Goal: Information Seeking & Learning: Check status

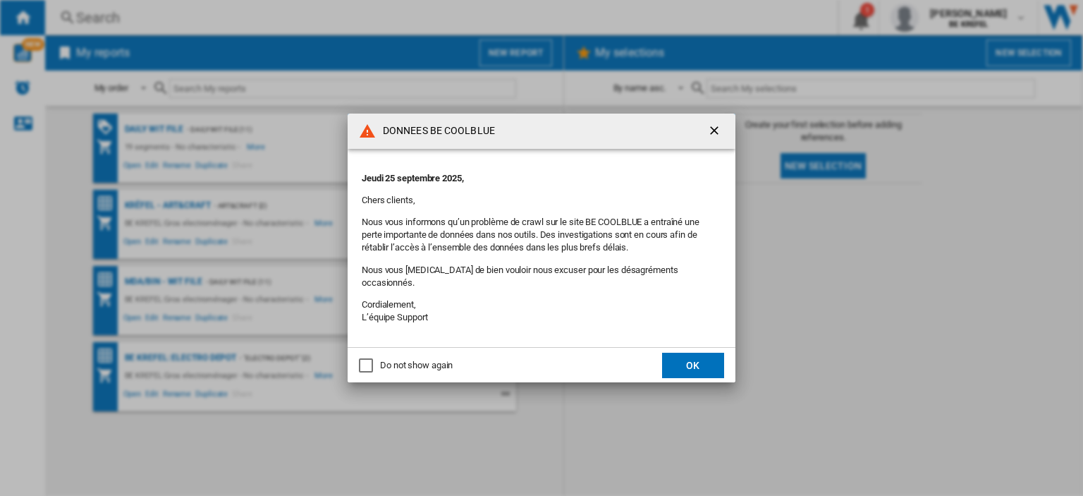
click at [686, 353] on button "OK" at bounding box center [693, 365] width 62 height 25
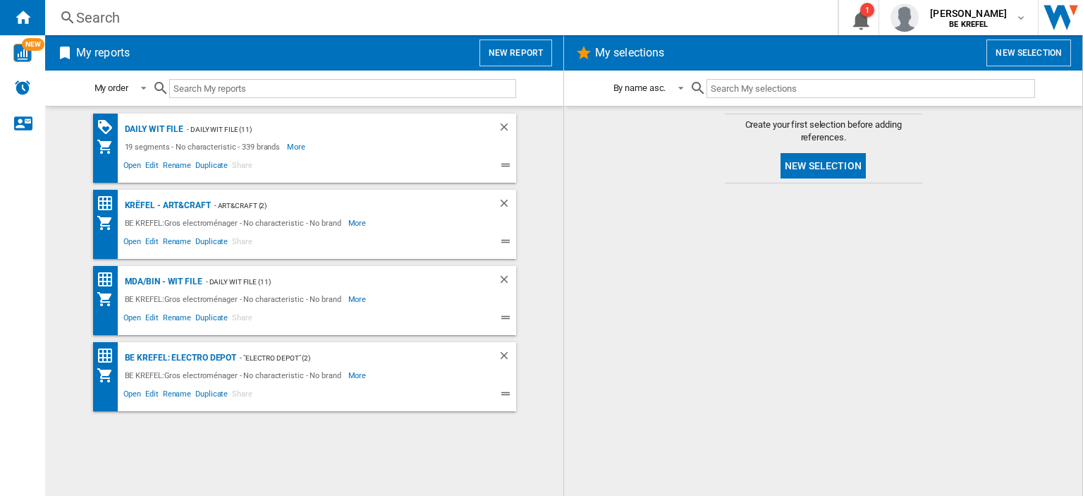
click at [111, 20] on div "Search" at bounding box center [438, 18] width 725 height 20
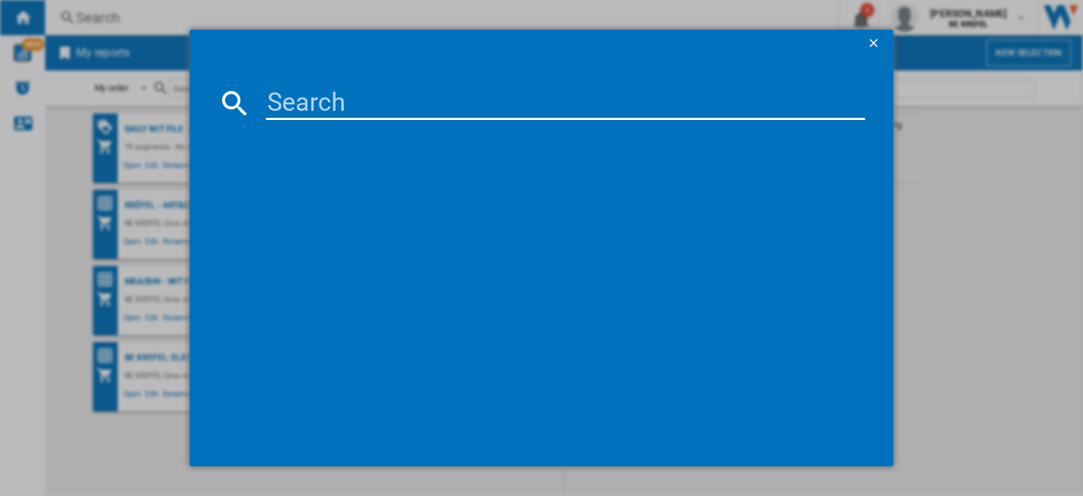
click at [312, 104] on input at bounding box center [566, 103] width 600 height 34
type input "21009279"
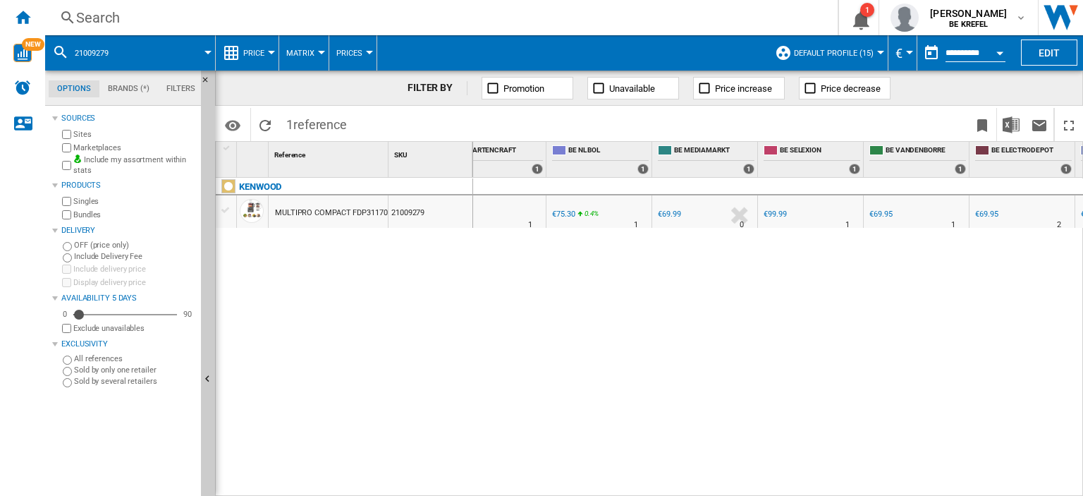
scroll to position [0, 423]
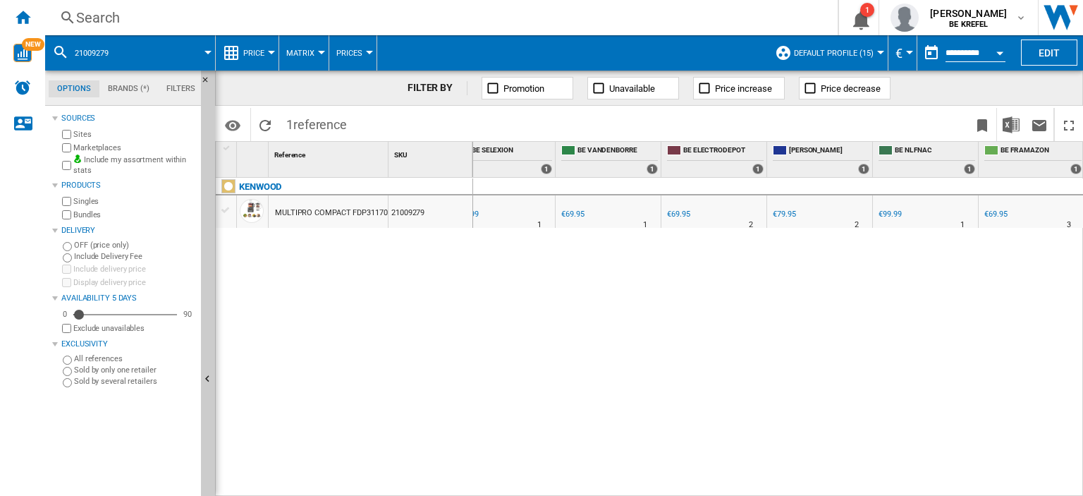
click at [1001, 214] on div "€69.95" at bounding box center [996, 213] width 23 height 9
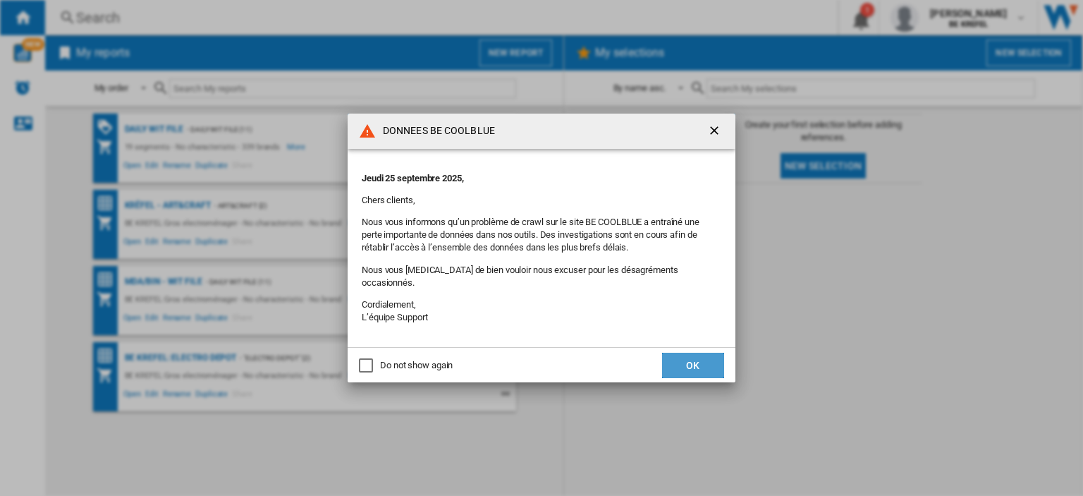
click at [683, 358] on button "OK" at bounding box center [693, 365] width 62 height 25
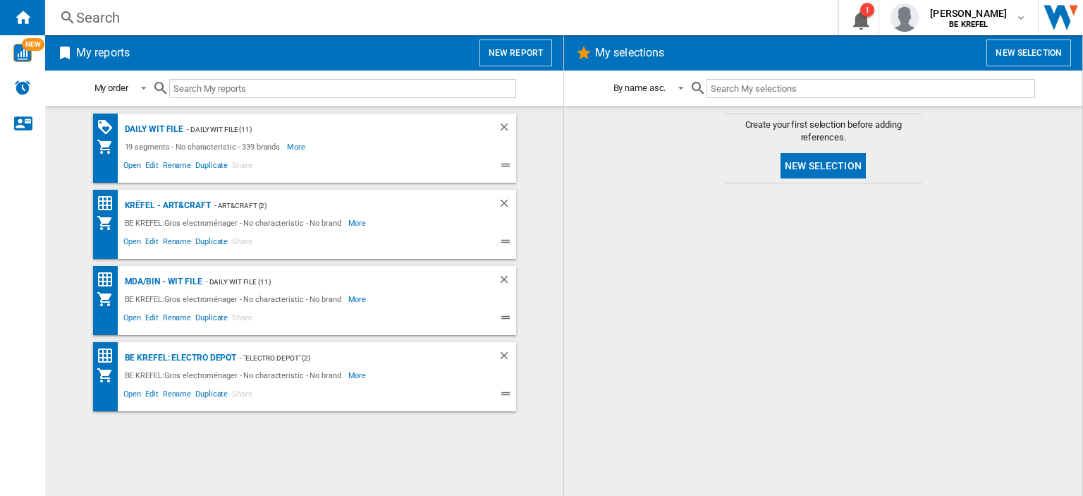
click at [104, 13] on div "Search" at bounding box center [438, 18] width 725 height 20
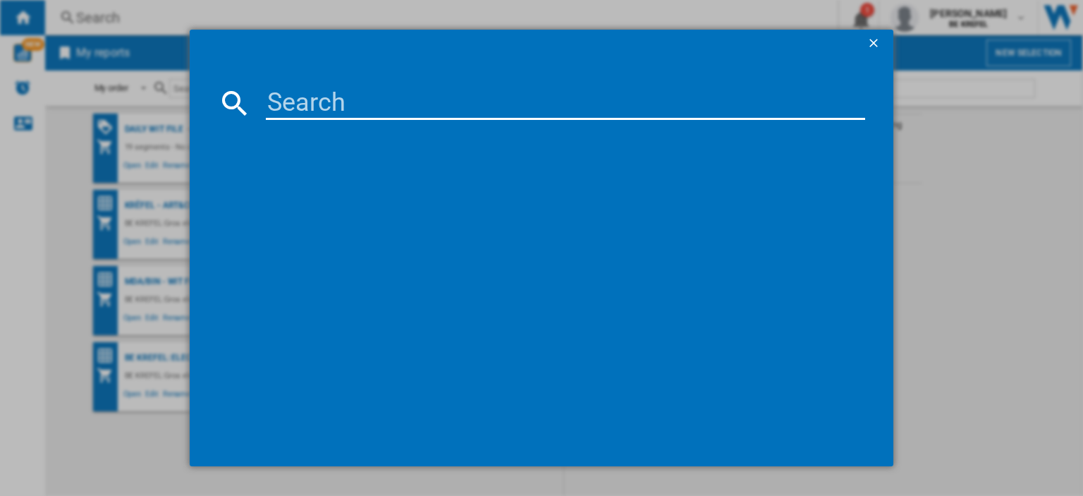
click at [315, 105] on input at bounding box center [566, 103] width 600 height 34
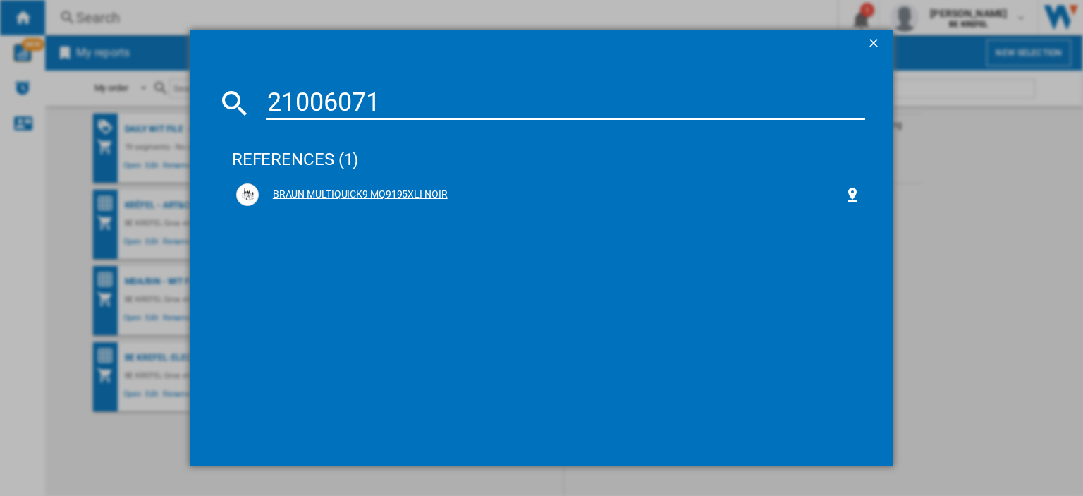
type input "21006071"
click at [419, 190] on div "BRAUN MULTIQUICK9 MQ9195XLI NOIR" at bounding box center [551, 195] width 585 height 14
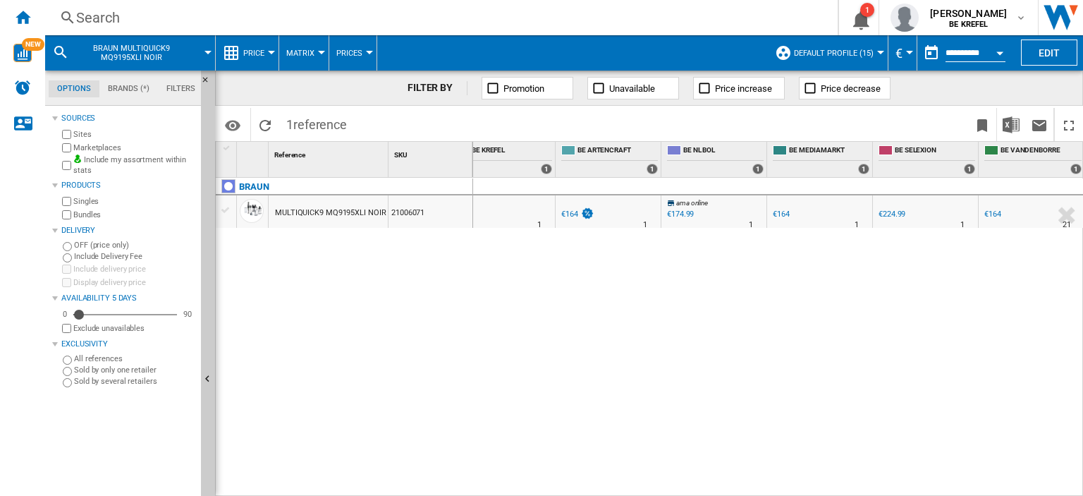
click at [786, 217] on div "€164" at bounding box center [781, 213] width 17 height 9
drag, startPoint x: 700, startPoint y: 487, endPoint x: 568, endPoint y: 485, distance: 132.6
click at [676, 490] on div "0 0 BE KREFEL : BE FR KREFEL 0.0 % €164 % N/A 1 BE KREFEL : BE FR KREFEL BE SEL…" at bounding box center [778, 338] width 611 height 320
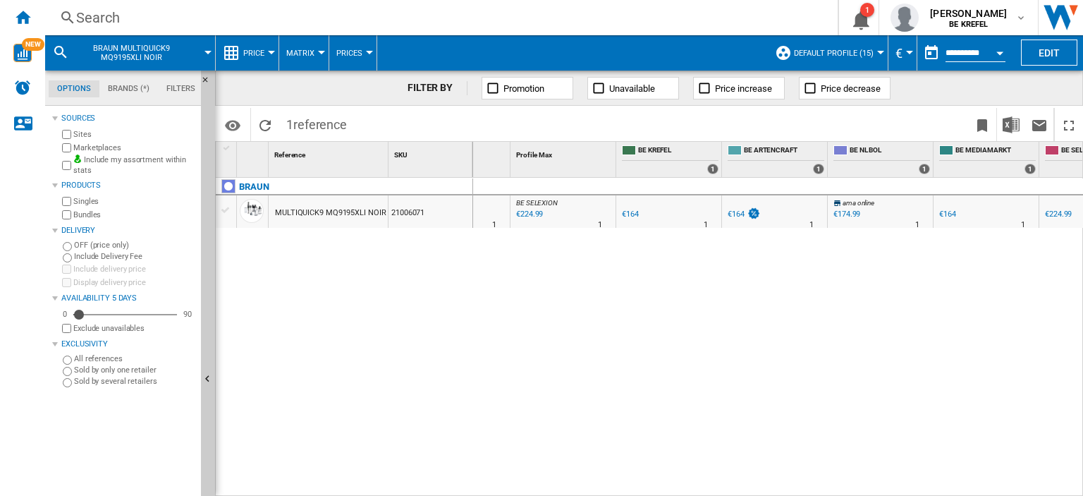
click at [626, 217] on div "€164" at bounding box center [630, 213] width 17 height 9
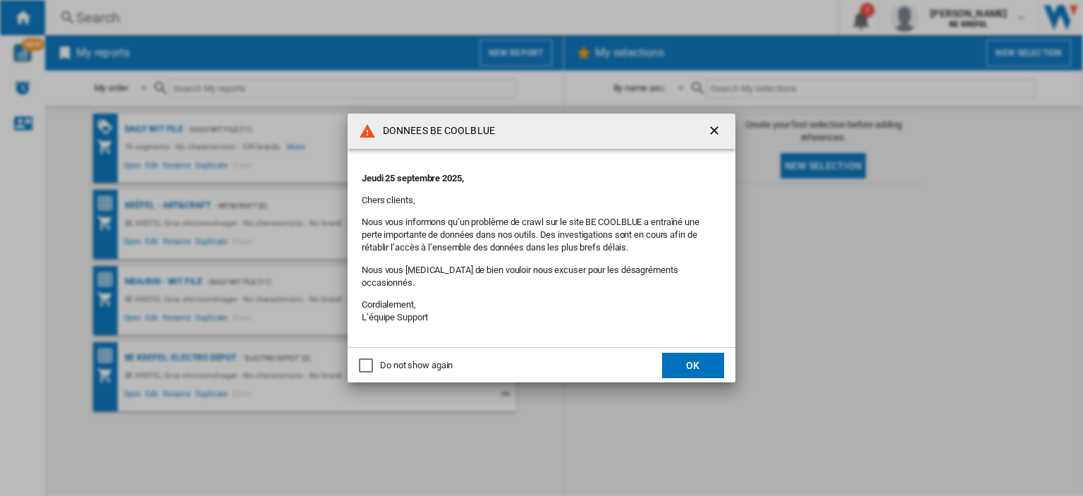
click at [690, 358] on button "OK" at bounding box center [693, 365] width 62 height 25
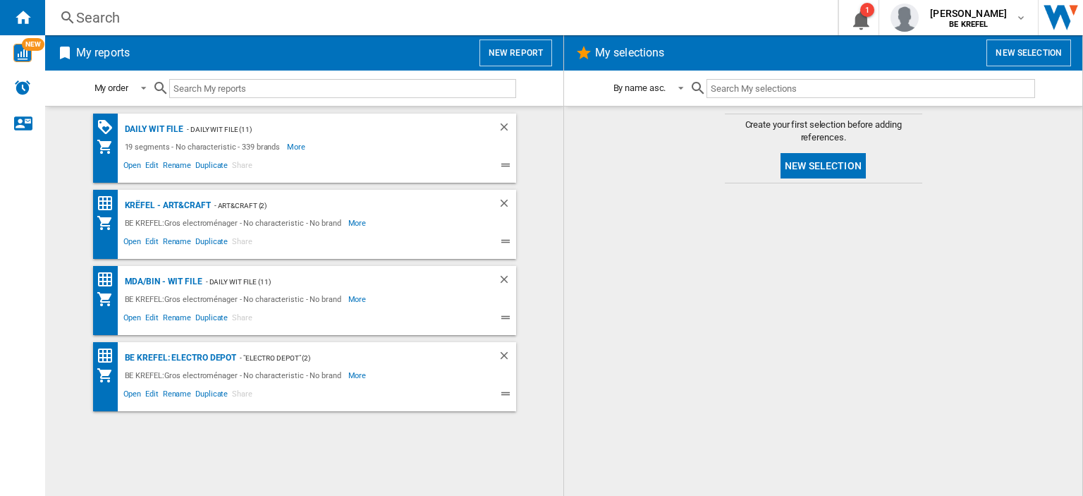
click at [134, 16] on div "Search" at bounding box center [438, 18] width 725 height 20
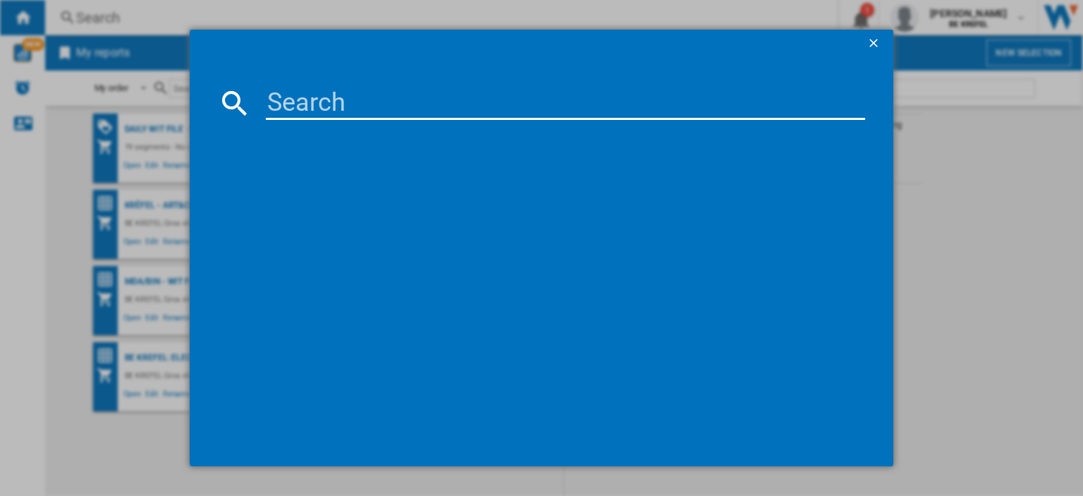
click at [320, 104] on input at bounding box center [566, 103] width 600 height 34
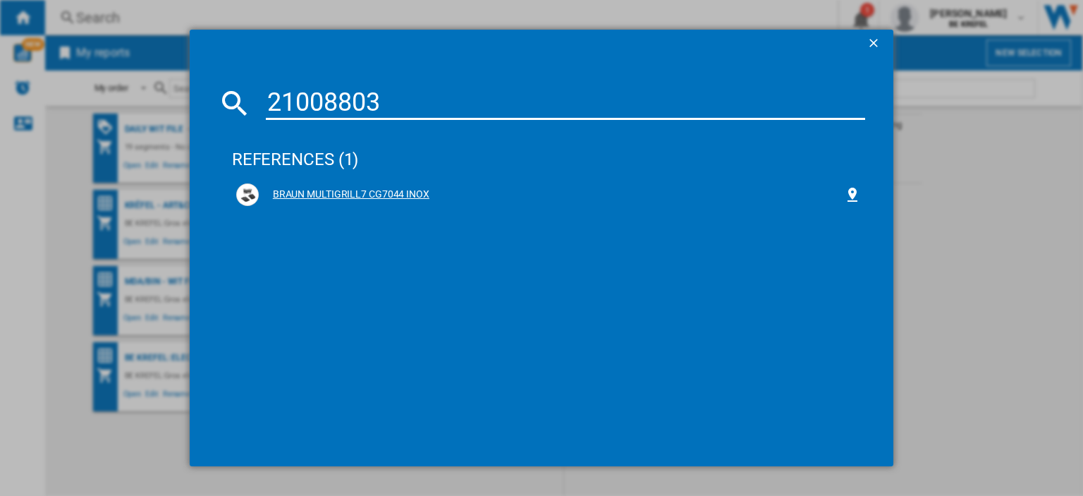
type input "21008803"
click at [345, 196] on div "BRAUN MULTIGRILL7 CG7044 INOX" at bounding box center [551, 195] width 585 height 14
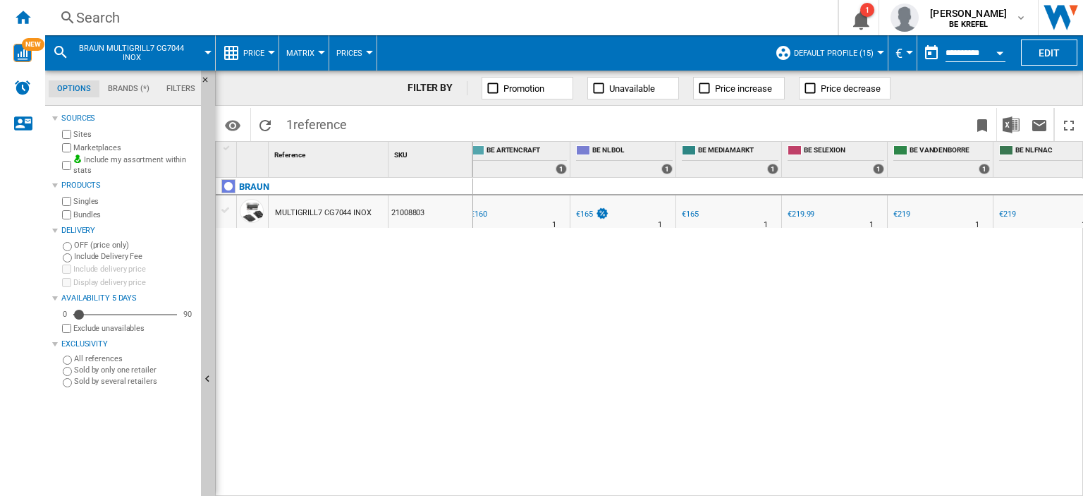
click at [697, 215] on div "€165" at bounding box center [690, 213] width 17 height 9
click at [908, 210] on div "€219" at bounding box center [902, 213] width 17 height 9
click at [504, 217] on div "BE FR ARTENCRAFT 0.0 % €160 % N/A 1 BE FR ARTENCRAFT" at bounding box center [517, 215] width 99 height 32
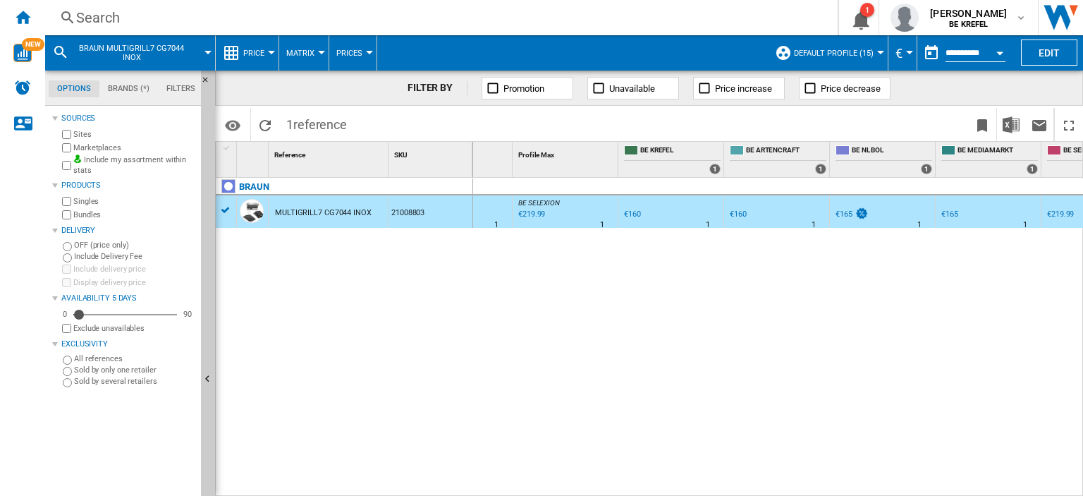
scroll to position [0, 87]
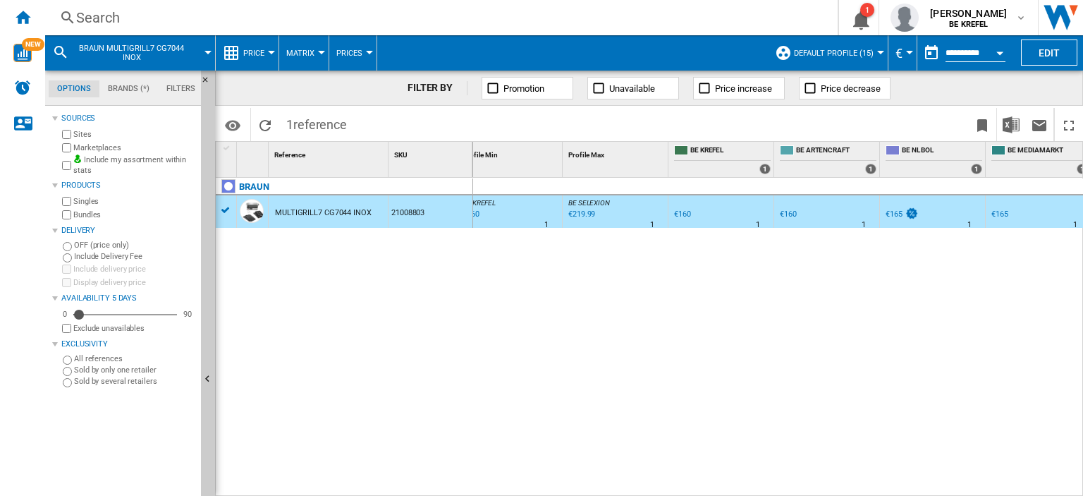
click at [688, 217] on div "€160" at bounding box center [682, 213] width 17 height 9
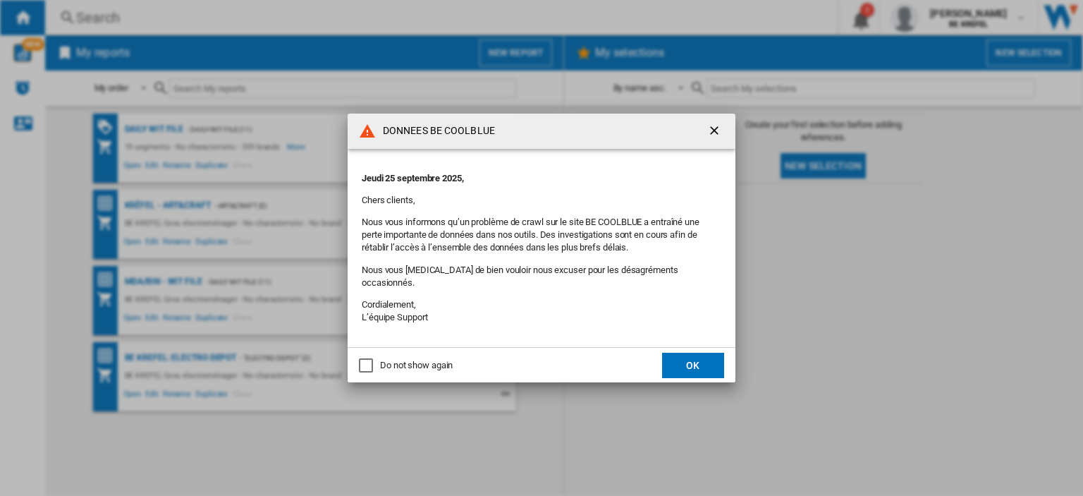
click at [686, 353] on button "OK" at bounding box center [693, 365] width 62 height 25
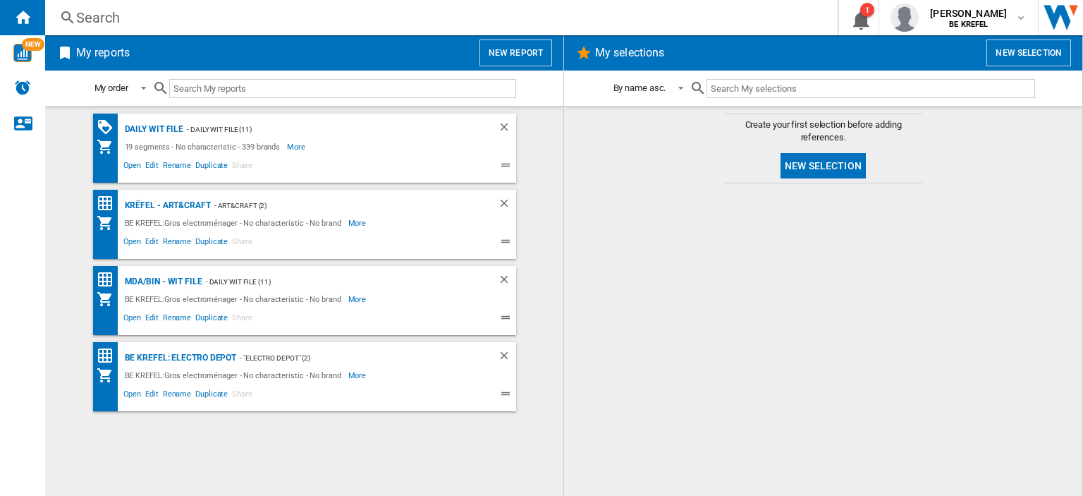
click at [157, 24] on div "Search" at bounding box center [438, 18] width 725 height 20
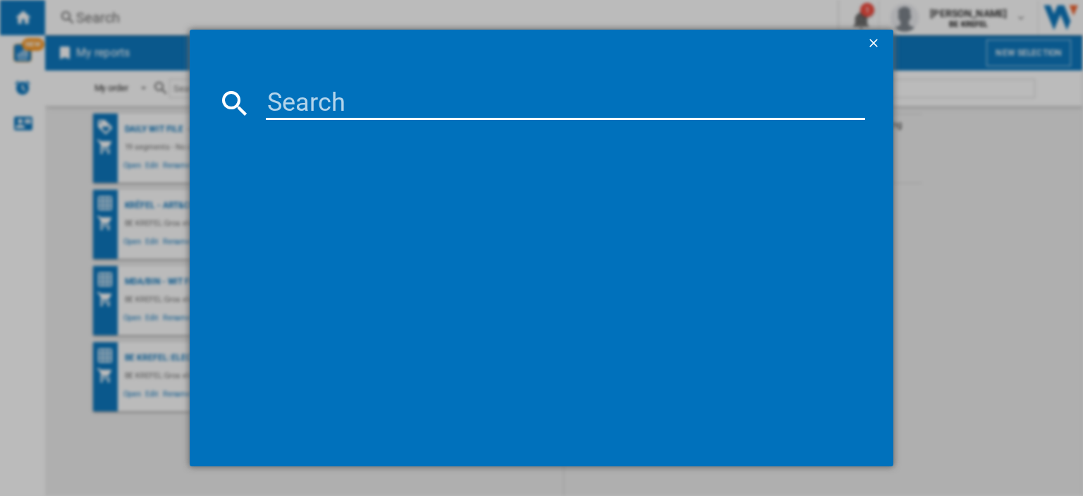
click at [298, 101] on input at bounding box center [566, 103] width 600 height 34
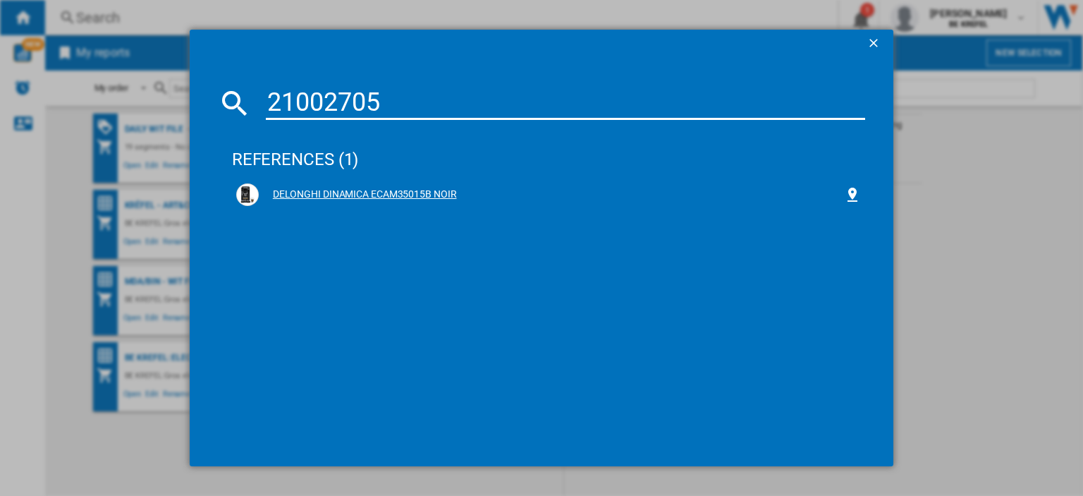
type input "21002705"
click at [336, 193] on div "DELONGHI DINAMICA ECAM35015B NOIR" at bounding box center [551, 195] width 585 height 14
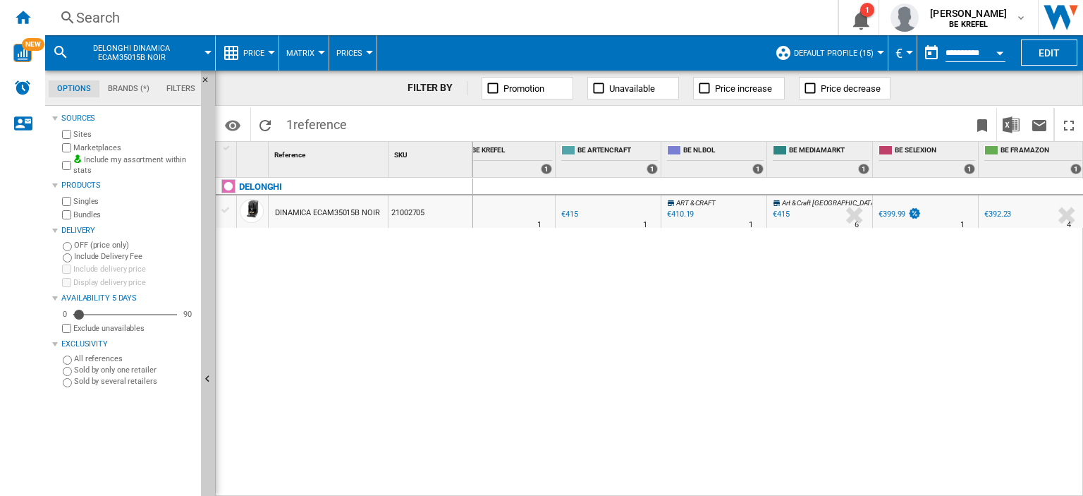
click at [992, 217] on div "€392.23" at bounding box center [998, 213] width 27 height 9
